Goal: Navigation & Orientation: Find specific page/section

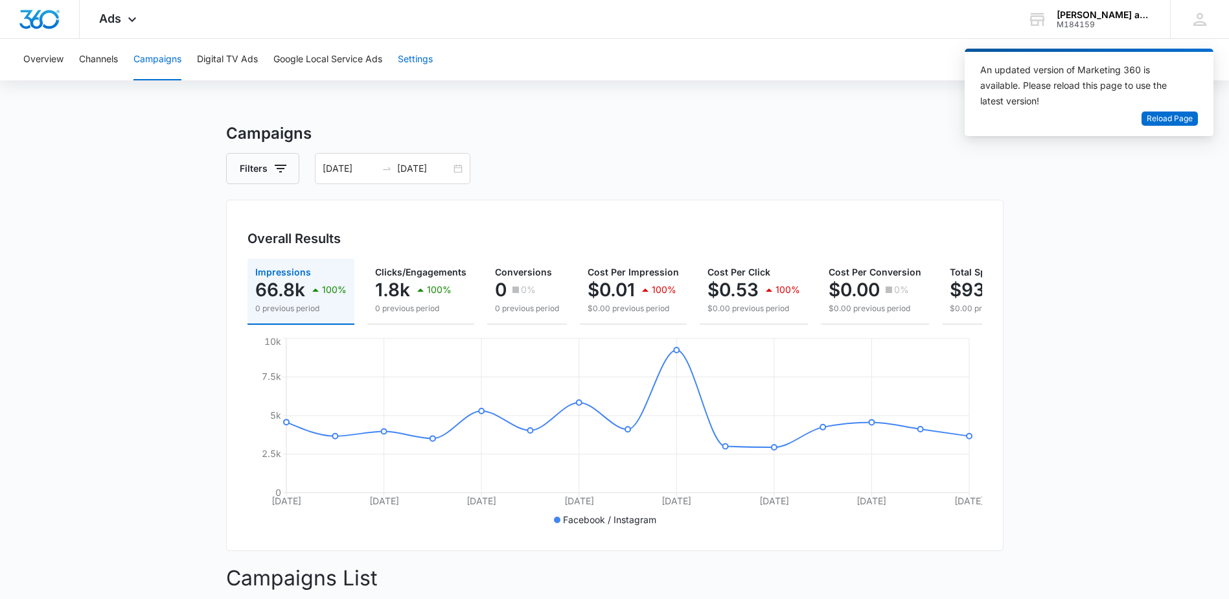
click at [421, 56] on button "Settings" at bounding box center [415, 59] width 35 height 41
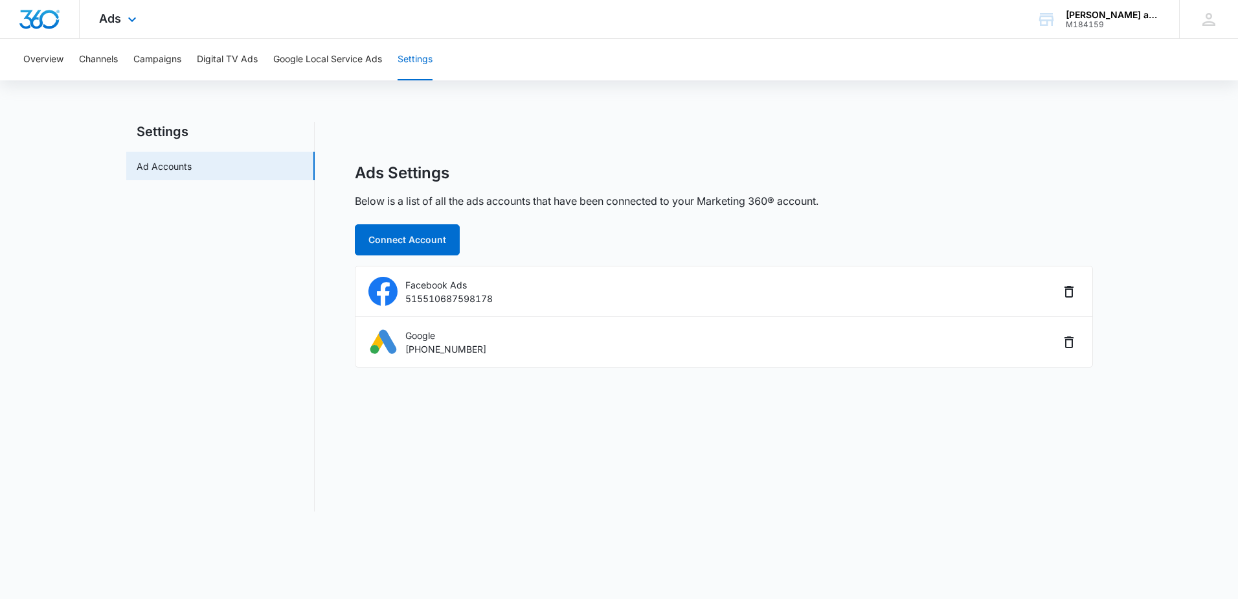
click at [122, 21] on div "Ads Apps Reputation CRM Email Social POS Content Ads Intelligence Files Brand S…" at bounding box center [120, 19] width 80 height 38
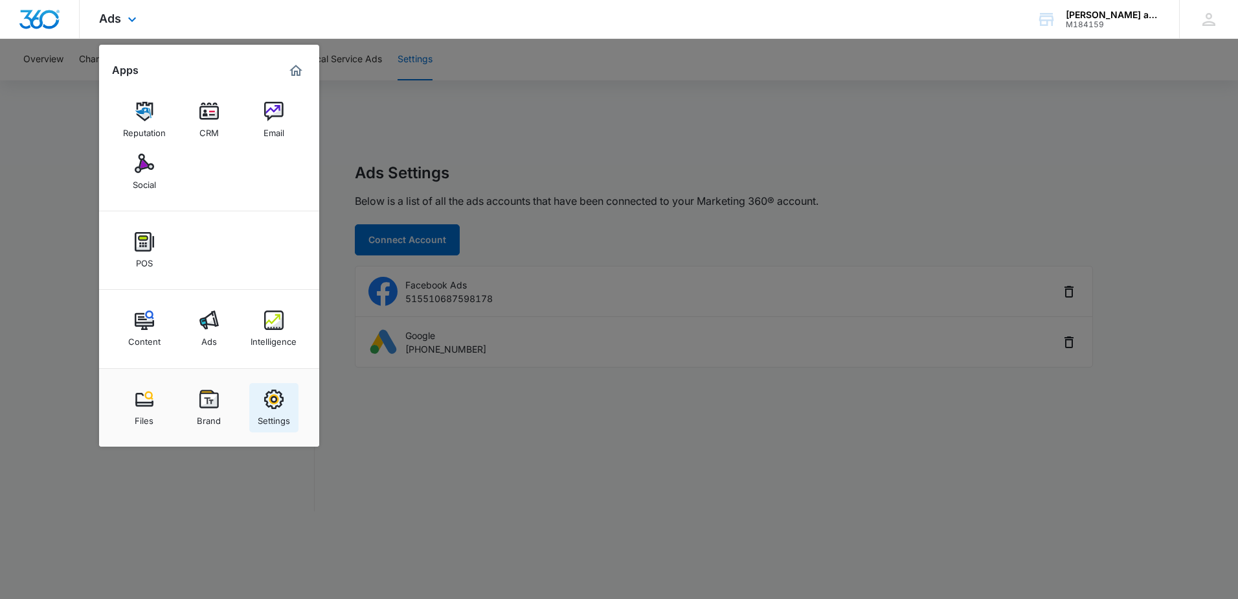
click at [272, 400] on img at bounding box center [273, 398] width 19 height 19
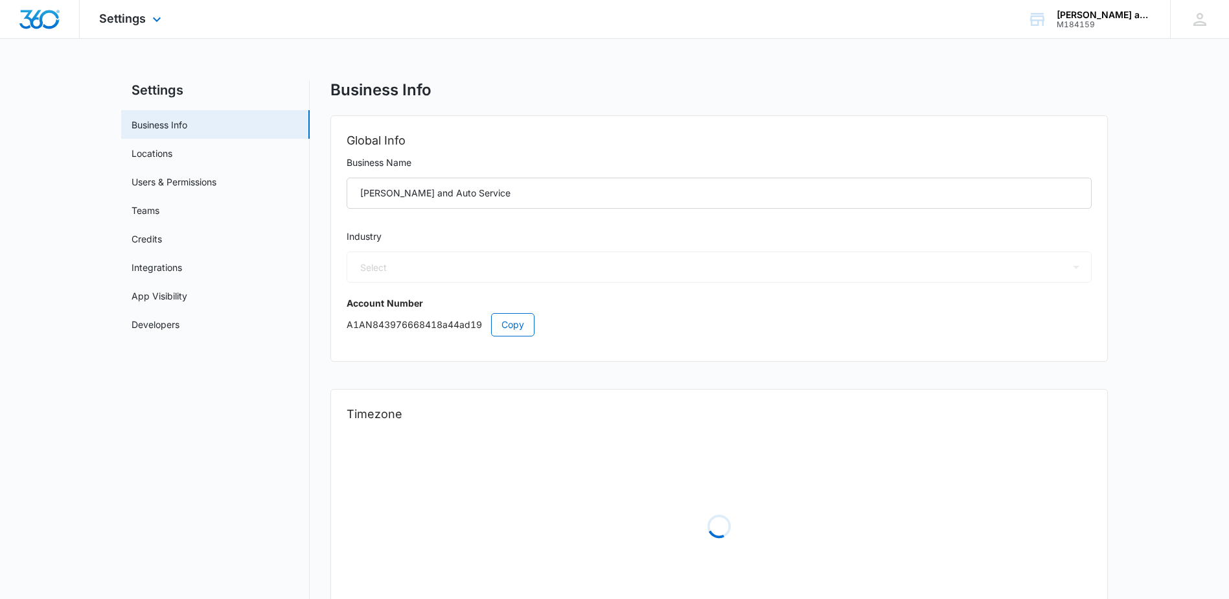
select select "44"
select select "US"
select select "America/Denver"
click at [159, 155] on link "Locations" at bounding box center [151, 153] width 41 height 14
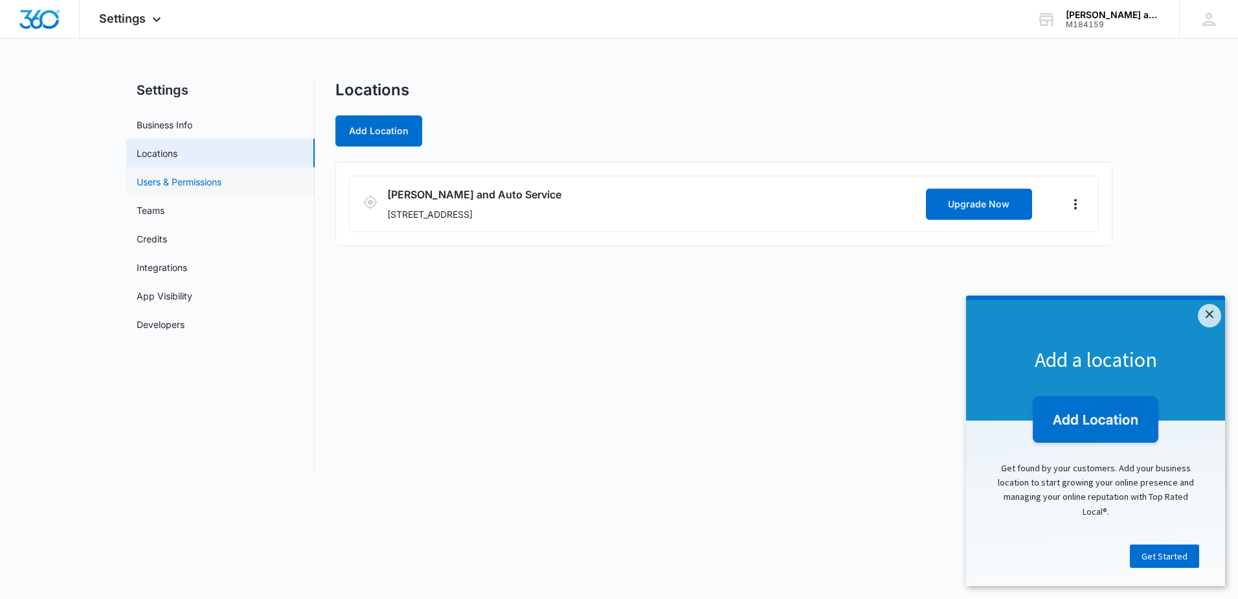
click at [161, 186] on link "Users & Permissions" at bounding box center [179, 182] width 85 height 14
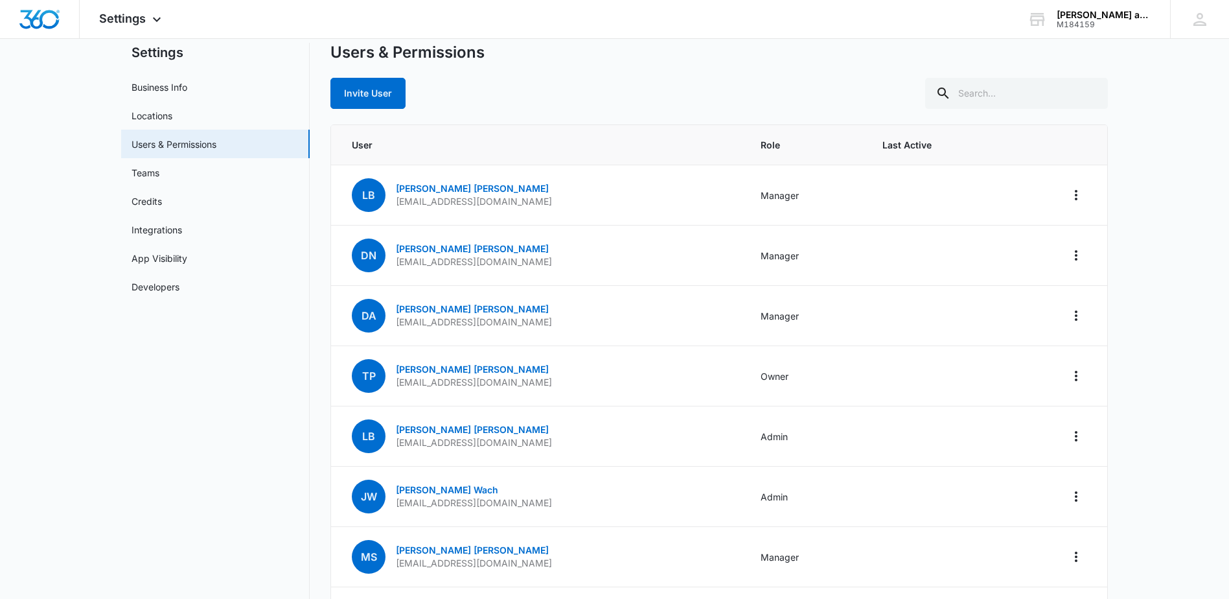
scroll to position [12, 0]
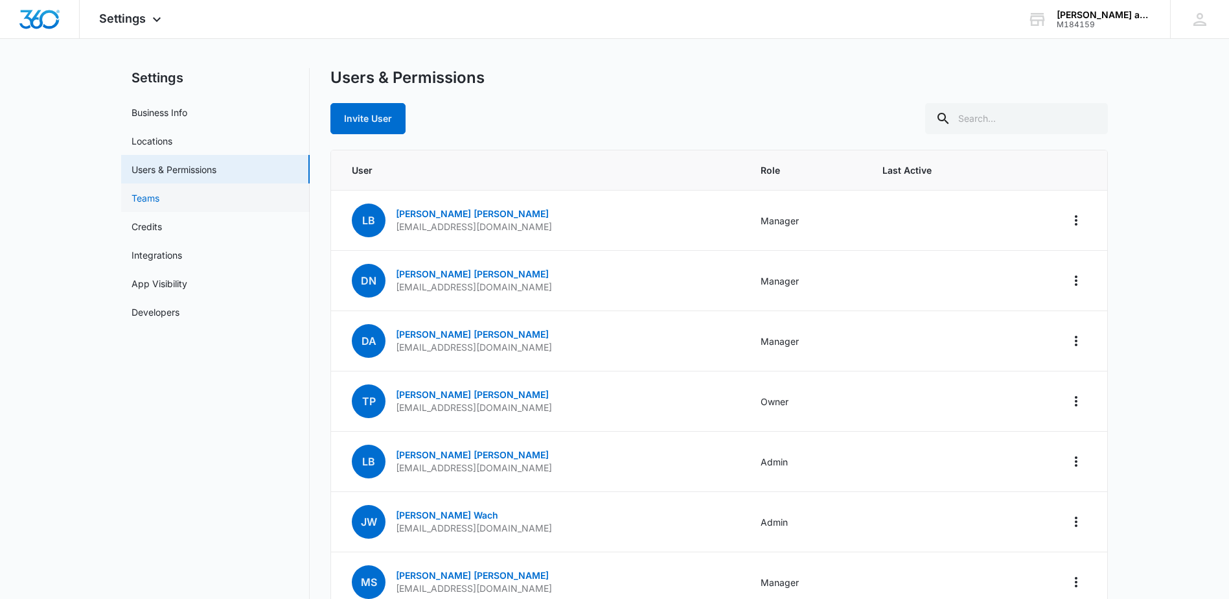
click at [155, 202] on link "Teams" at bounding box center [145, 198] width 28 height 14
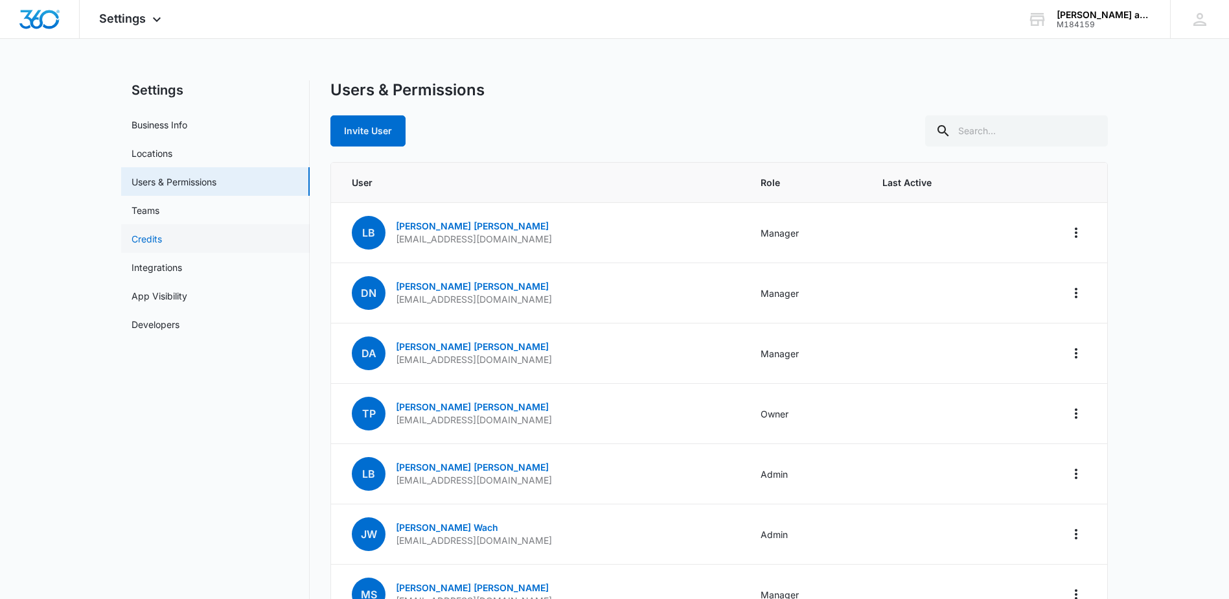
click at [160, 236] on link "Credits" at bounding box center [146, 239] width 30 height 14
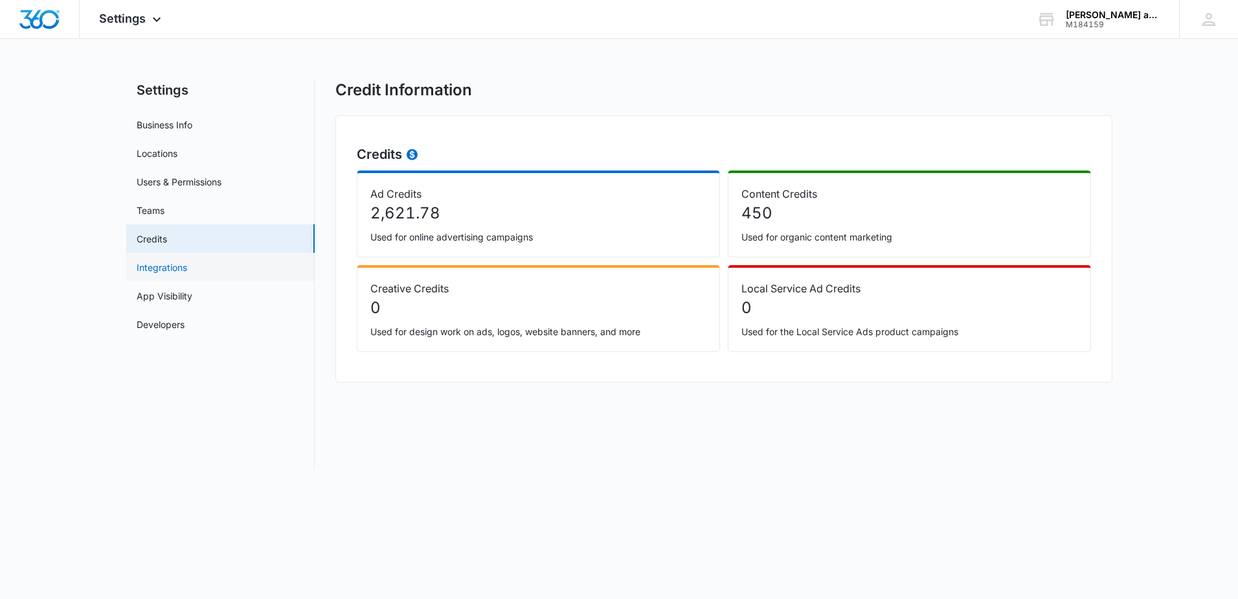
click at [165, 263] on link "Integrations" at bounding box center [162, 267] width 51 height 14
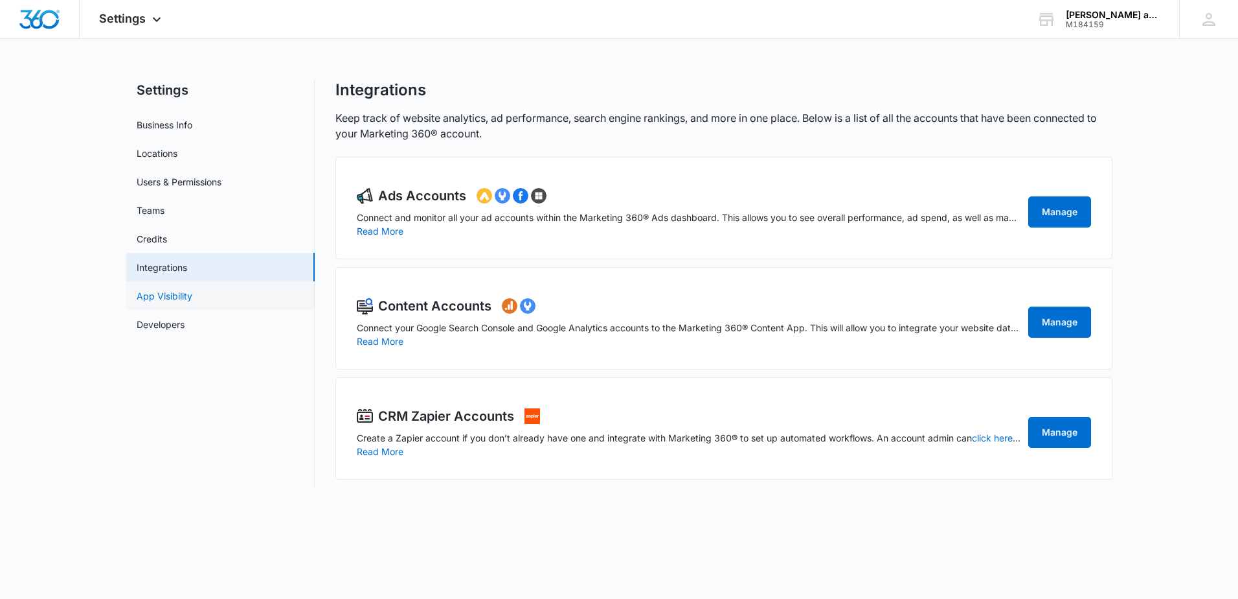
click at [171, 289] on link "App Visibility" at bounding box center [165, 296] width 56 height 14
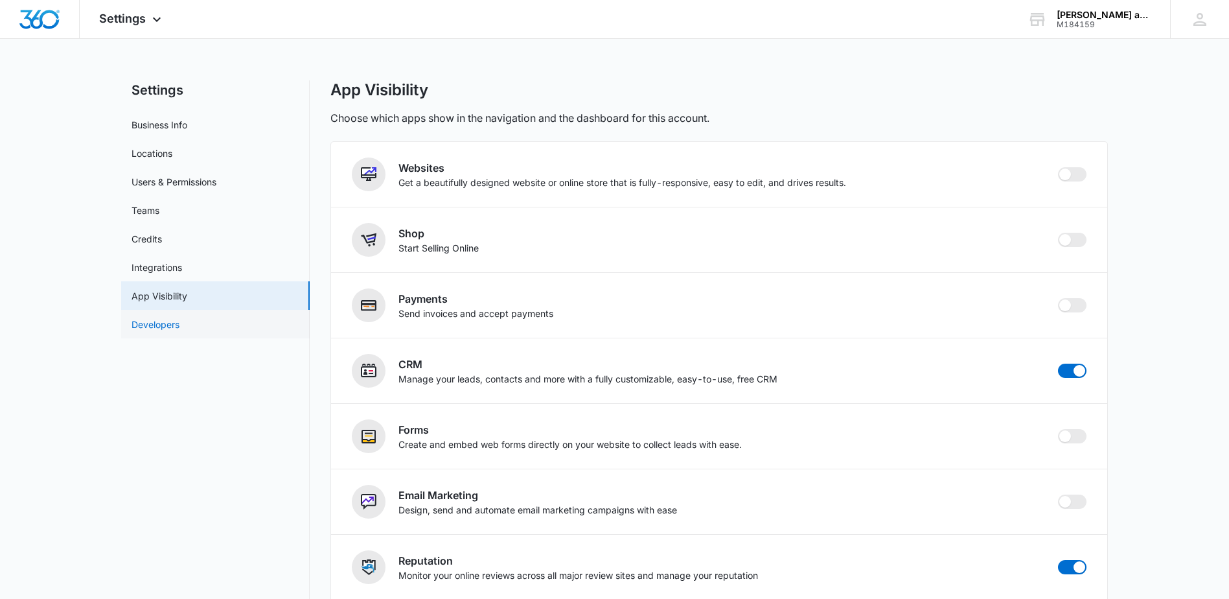
click at [166, 330] on link "Developers" at bounding box center [155, 324] width 48 height 14
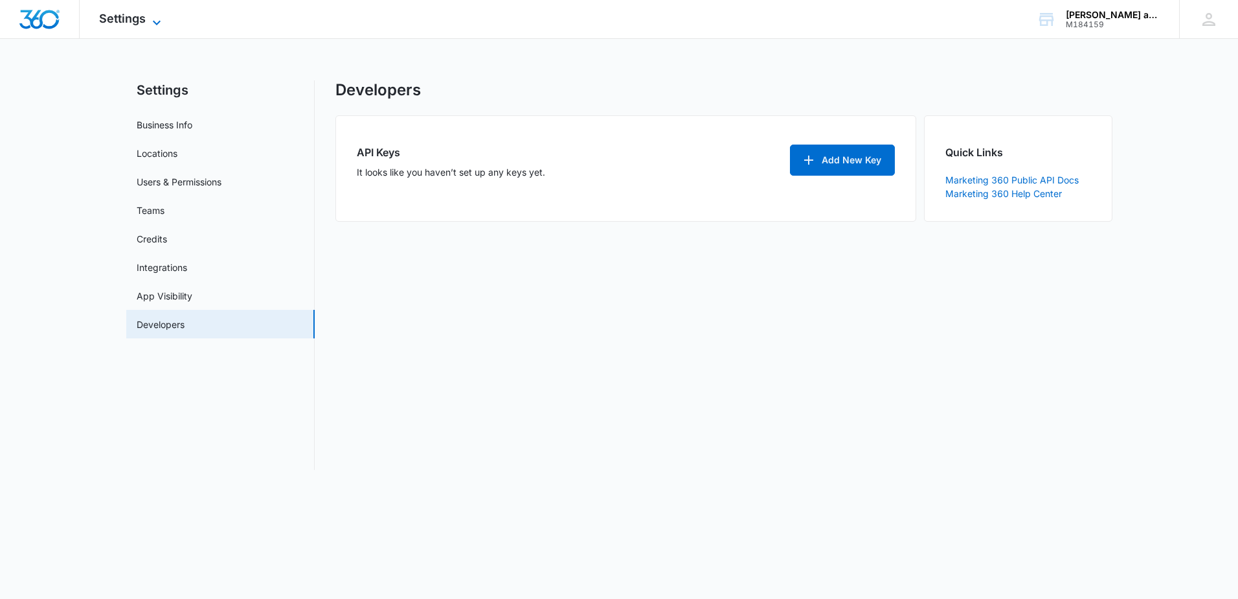
click at [161, 25] on icon at bounding box center [157, 23] width 16 height 16
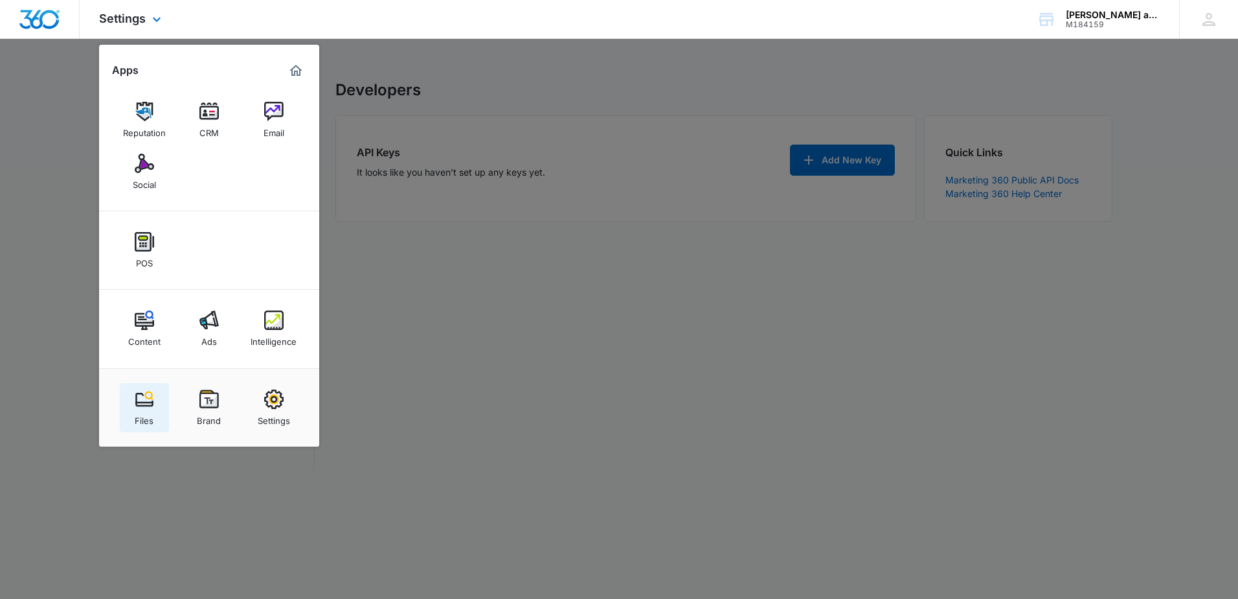
click at [141, 411] on div "Files" at bounding box center [144, 417] width 19 height 17
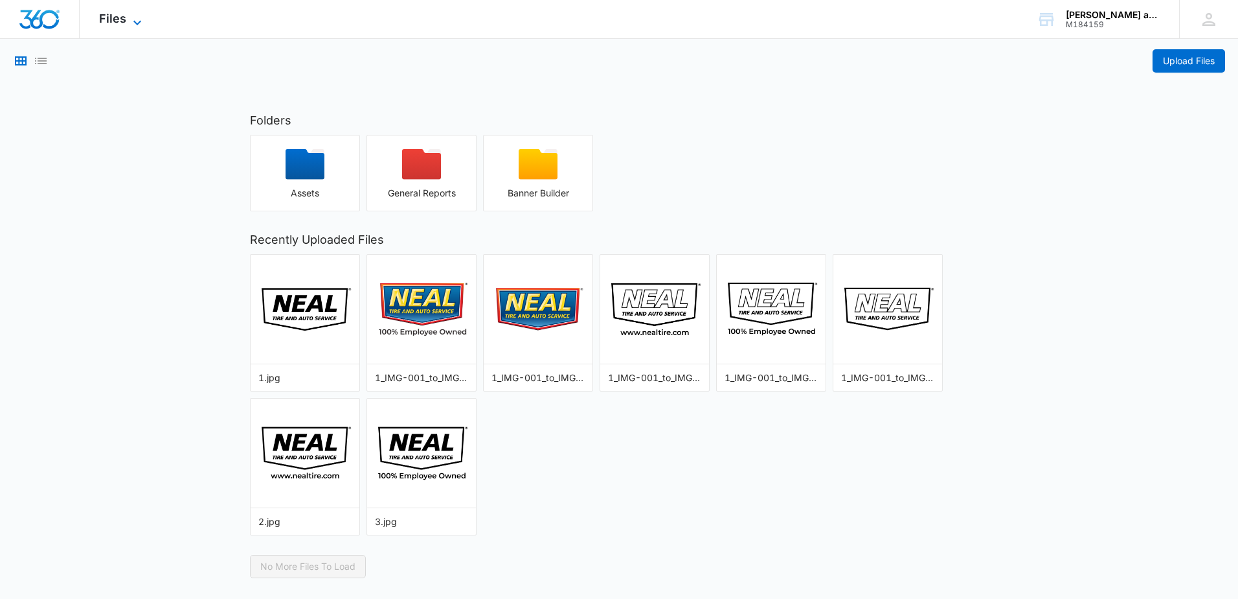
click at [118, 19] on span "Files" at bounding box center [112, 19] width 27 height 14
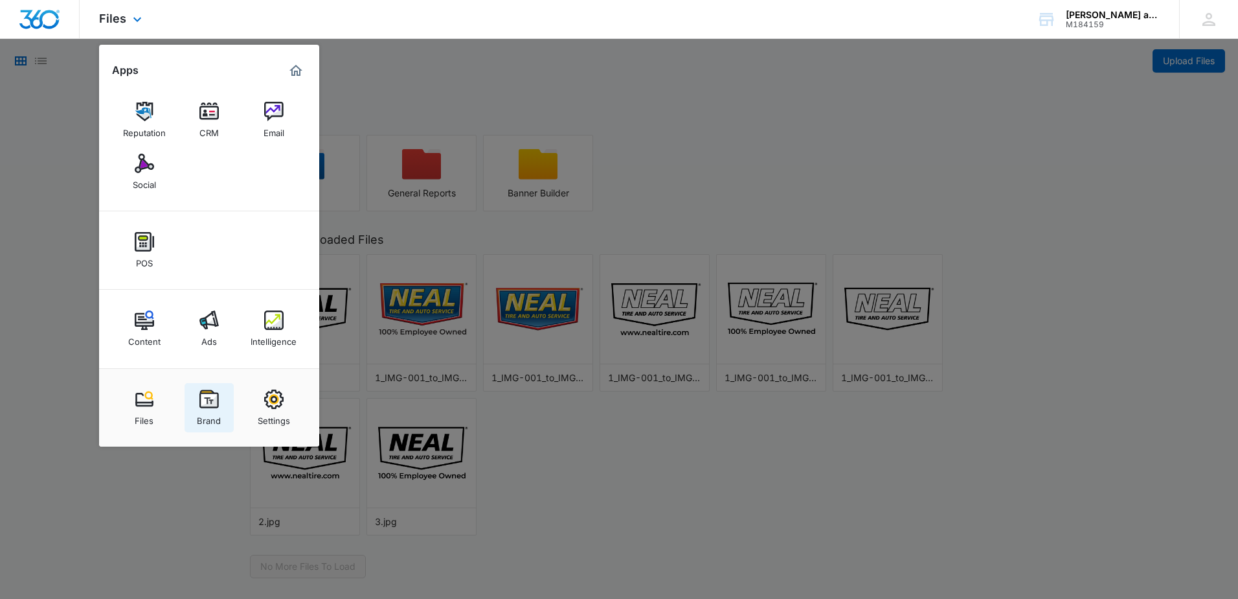
click at [215, 402] on img at bounding box center [209, 398] width 19 height 19
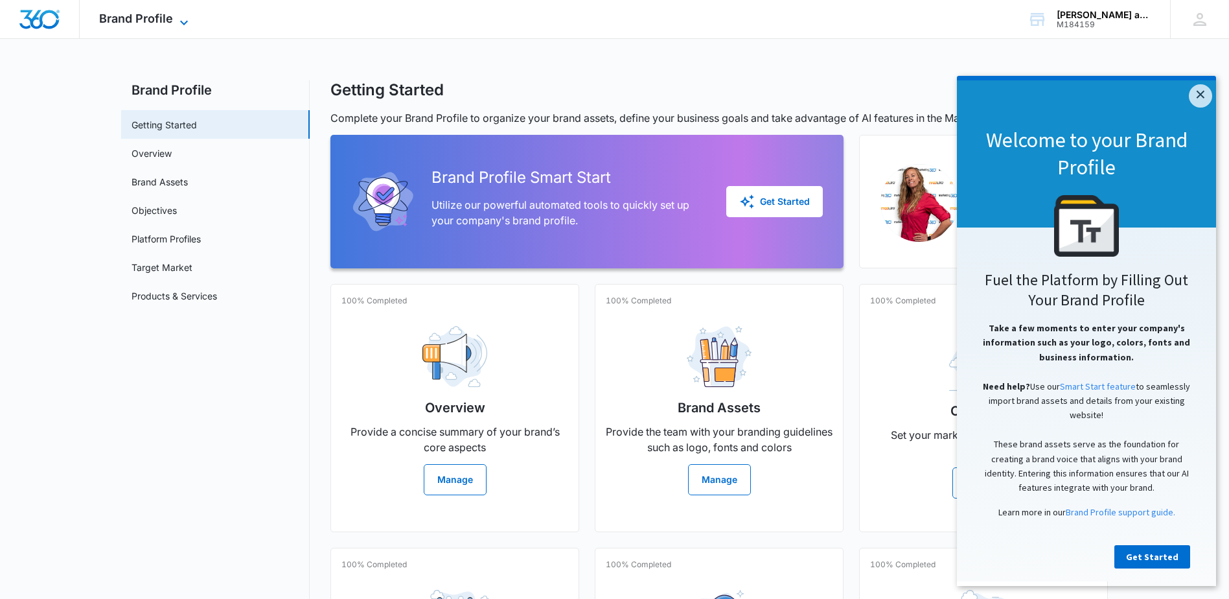
click at [170, 23] on span "Brand Profile" at bounding box center [136, 19] width 74 height 14
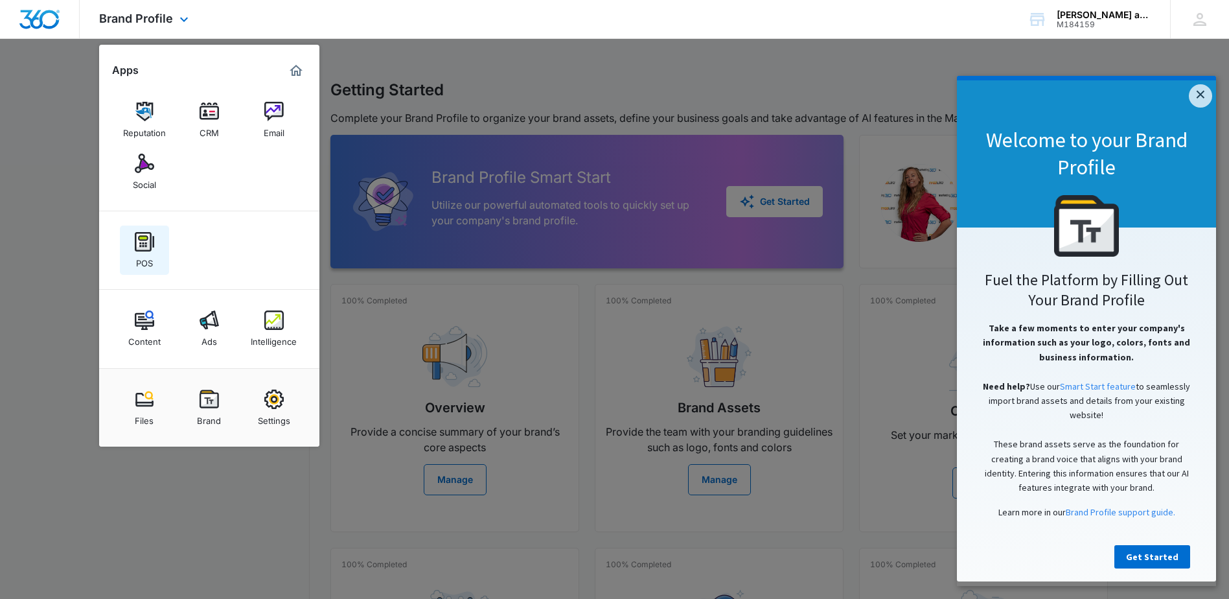
click at [151, 229] on link "POS" at bounding box center [144, 249] width 49 height 49
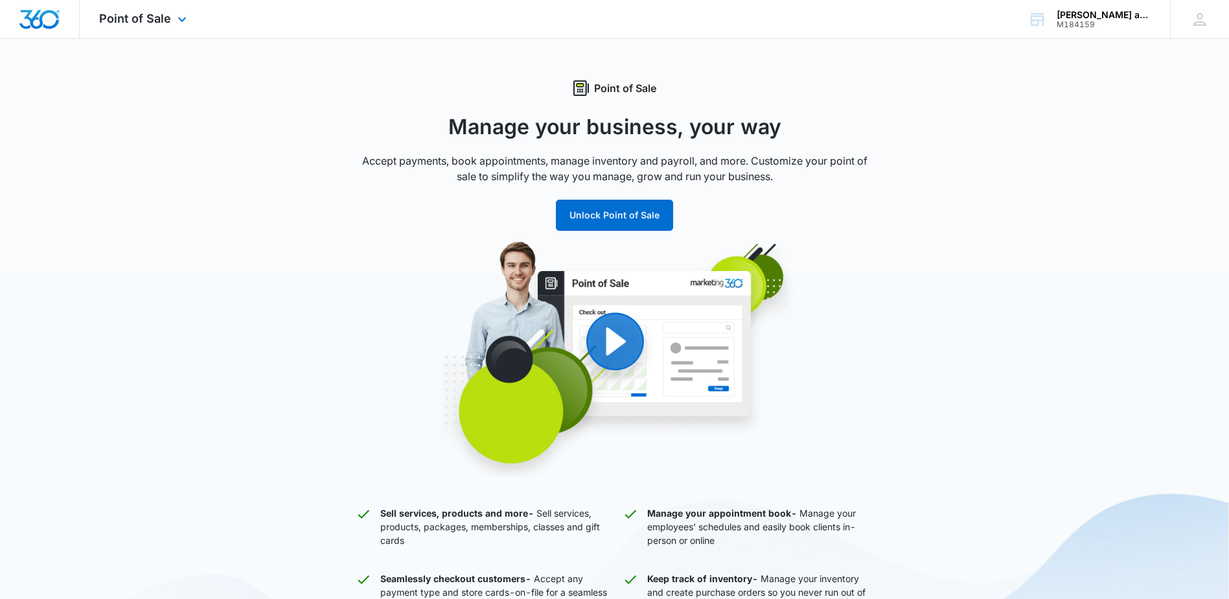
click at [137, 0] on div "Point of Sale Apps Reputation CRM Email Social POS Content Ads Intelligence Fil…" at bounding box center [145, 19] width 130 height 38
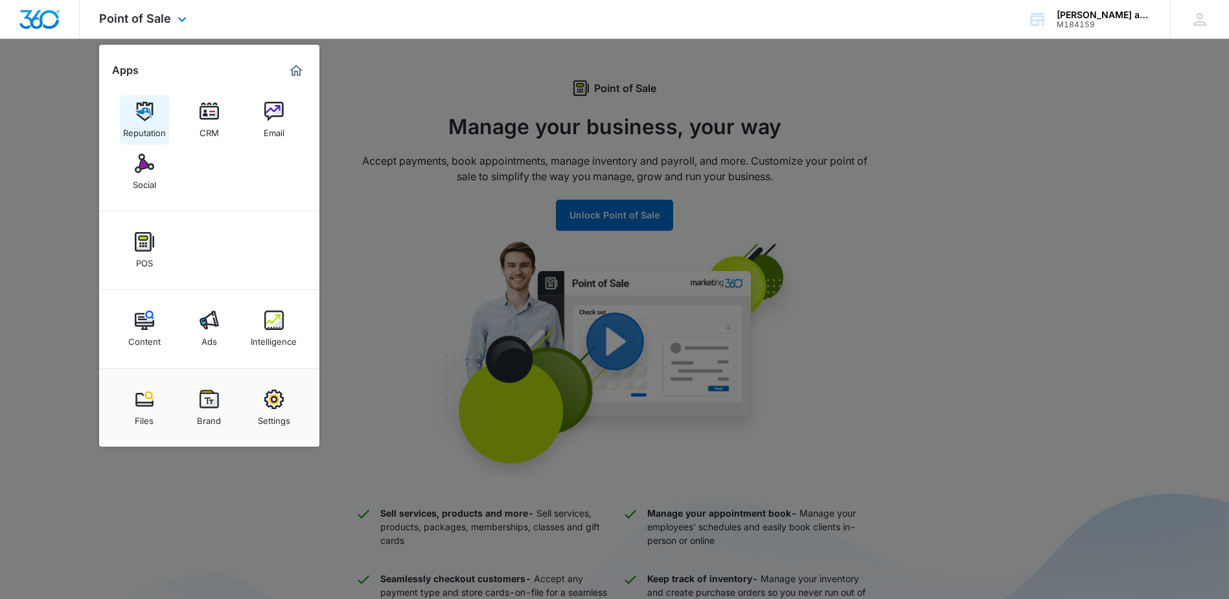
click at [135, 109] on img at bounding box center [144, 111] width 19 height 19
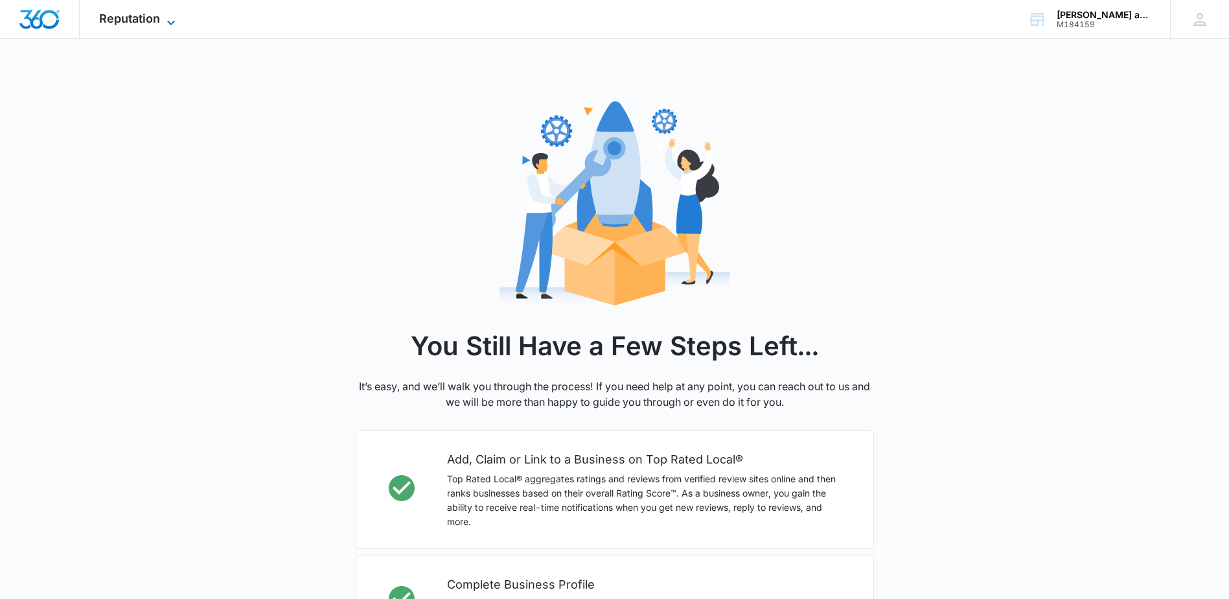
click at [164, 19] on icon at bounding box center [171, 23] width 16 height 16
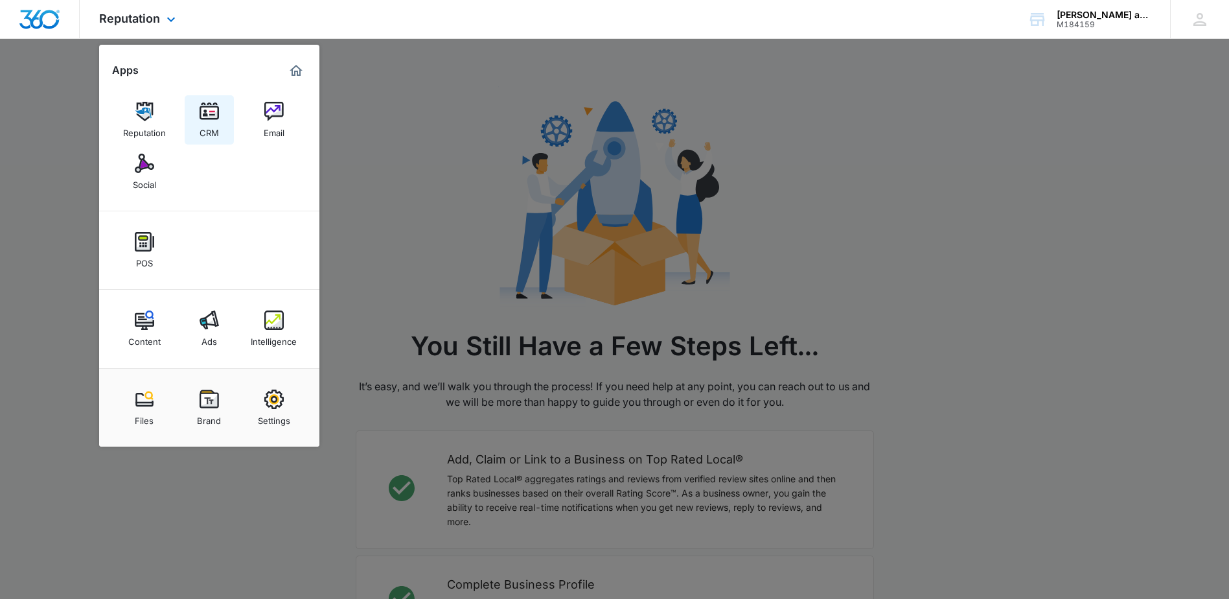
click at [213, 126] on div "CRM" at bounding box center [209, 129] width 19 height 17
